Goal: Transaction & Acquisition: Purchase product/service

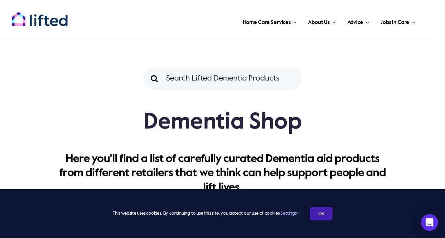
click at [323, 212] on link "OK" at bounding box center [321, 213] width 23 height 13
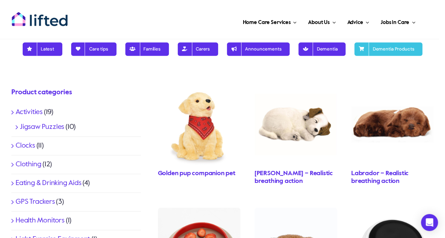
scroll to position [212, 0]
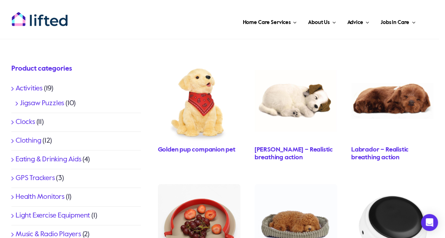
click at [59, 157] on link "Eating & Drinking Aids" at bounding box center [49, 159] width 66 height 7
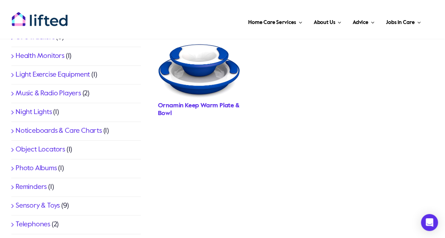
scroll to position [354, 0]
